Goal: Navigation & Orientation: Find specific page/section

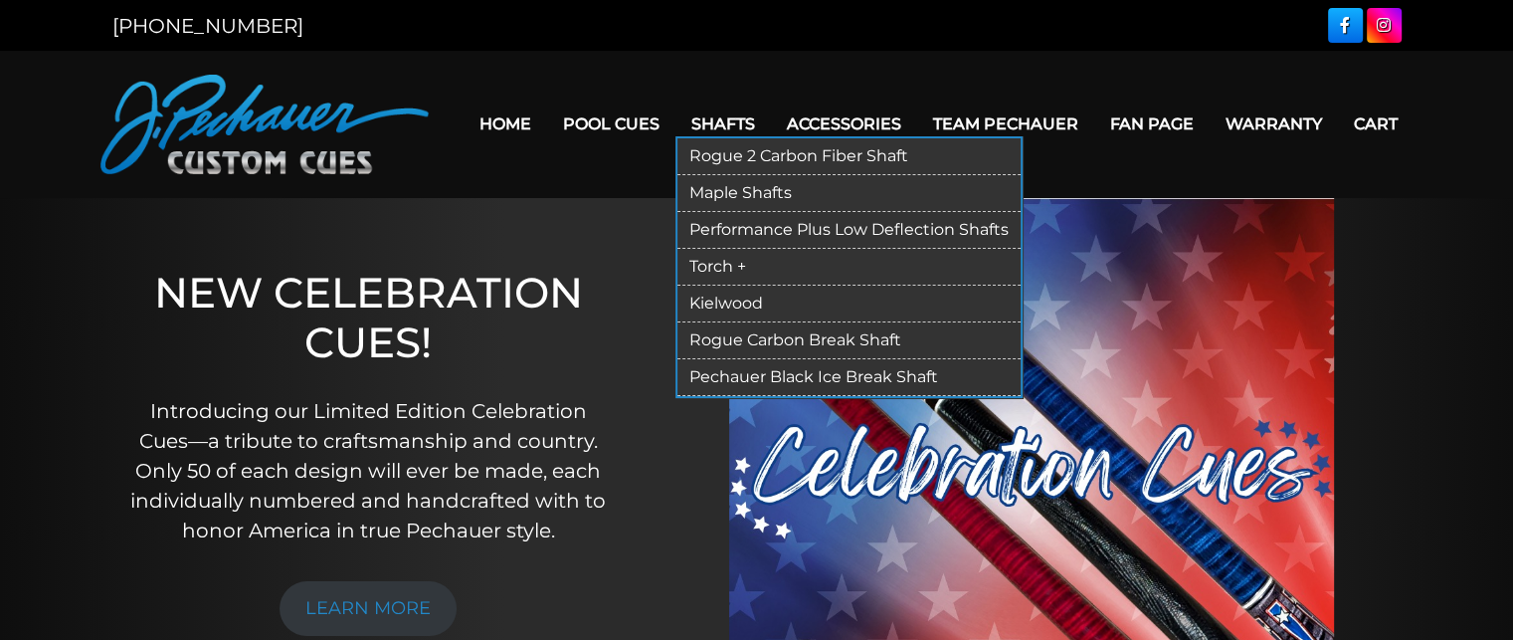
click at [735, 155] on link "Rogue 2 Carbon Fiber Shaft" at bounding box center [848, 156] width 343 height 37
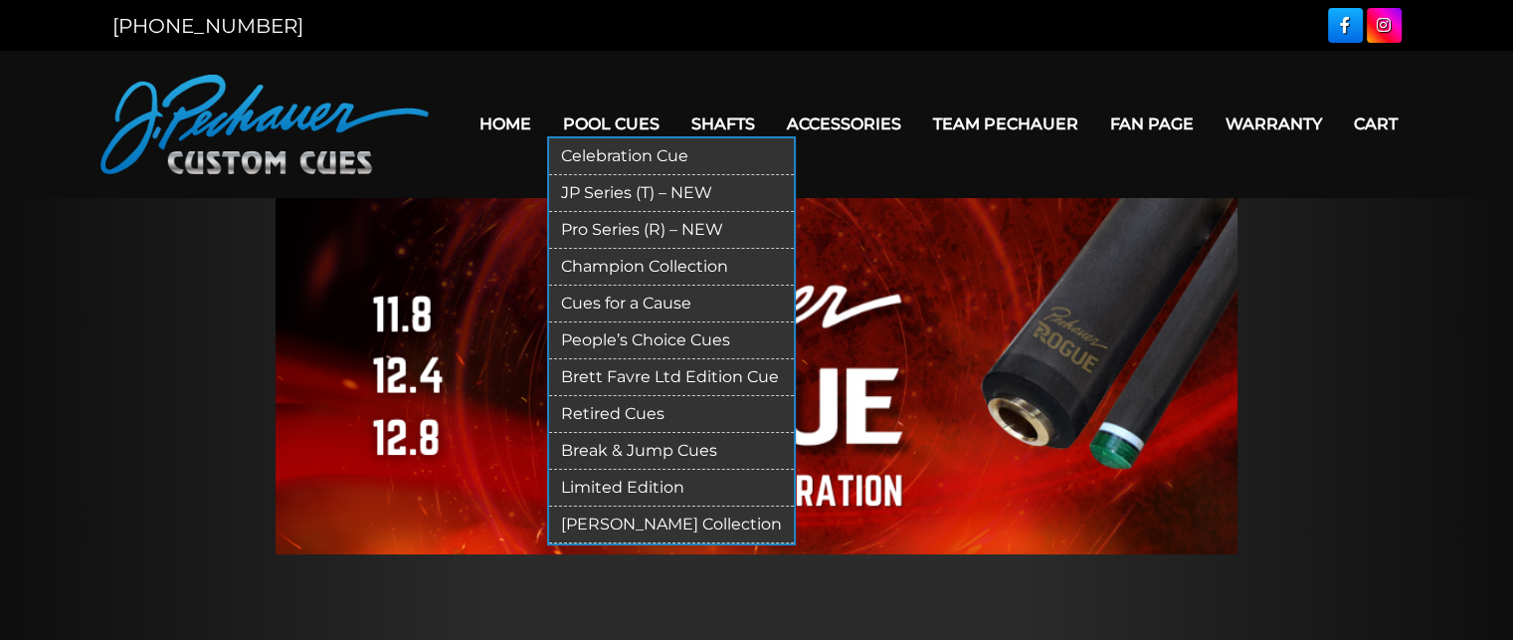
click at [635, 223] on link "Pro Series (R) – NEW" at bounding box center [671, 230] width 245 height 37
click at [637, 226] on link "Pro Series (R) – NEW" at bounding box center [671, 230] width 245 height 37
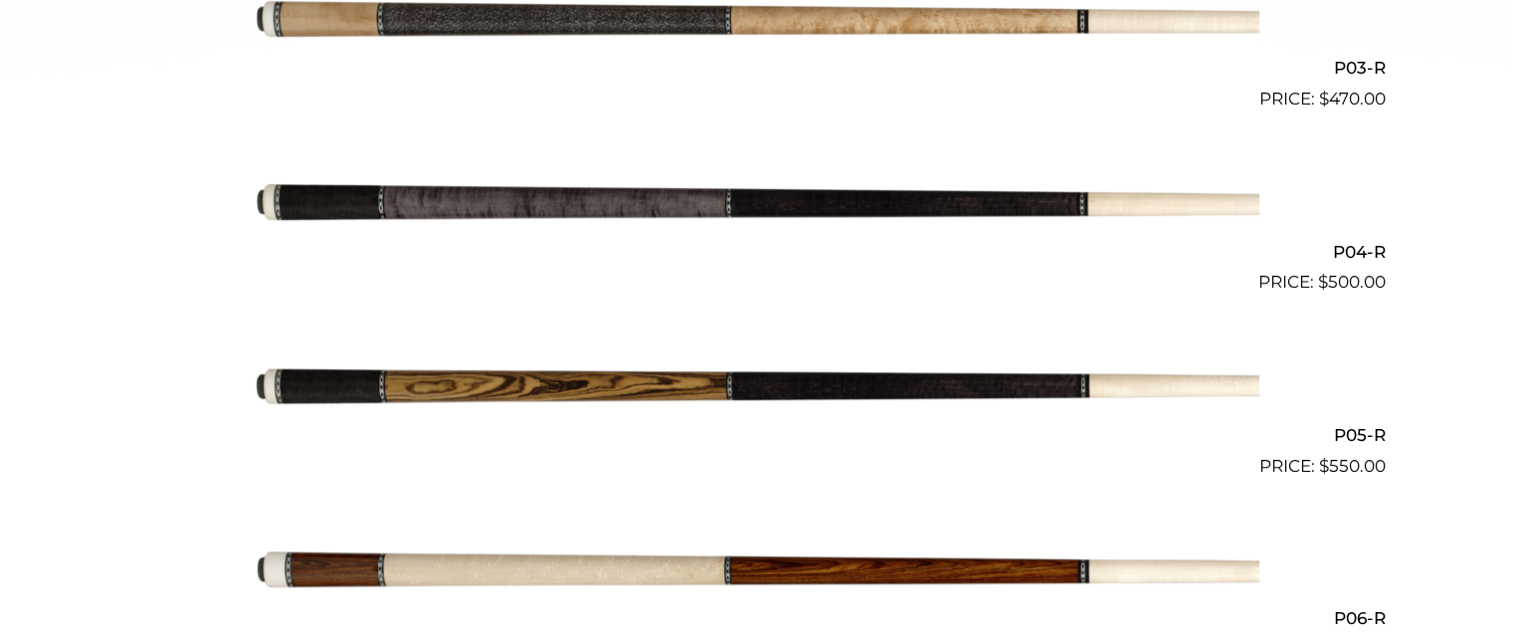
scroll to position [1023, 0]
